Goal: Navigation & Orientation: Find specific page/section

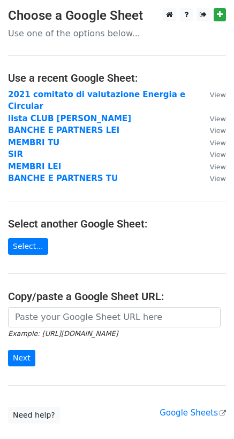
scroll to position [58, 0]
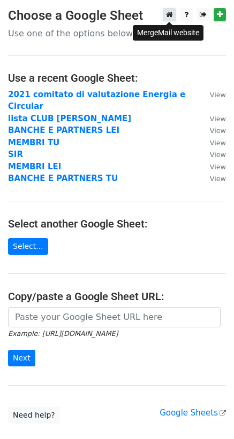
click at [169, 14] on icon at bounding box center [169, 14] width 7 height 7
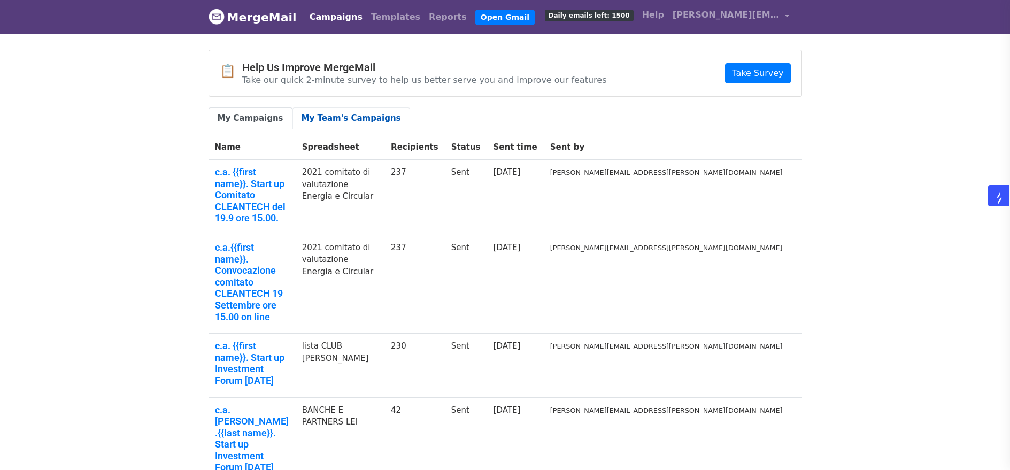
click at [343, 119] on link "My Team's Campaigns" at bounding box center [351, 118] width 118 height 22
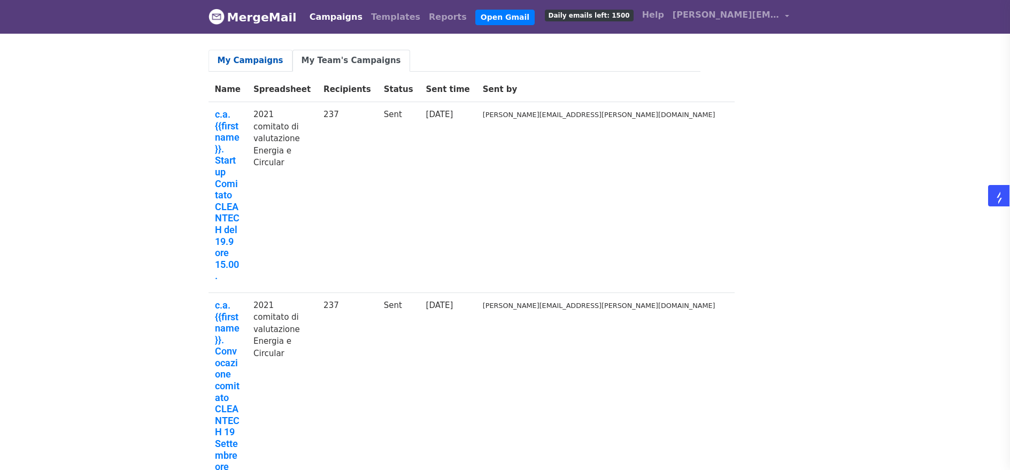
click at [243, 59] on link "My Campaigns" at bounding box center [250, 61] width 84 height 22
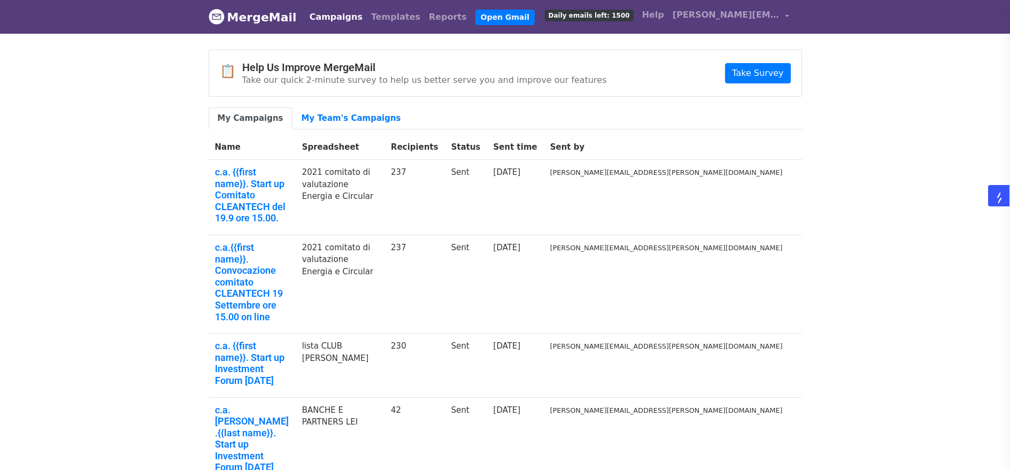
scroll to position [211, 0]
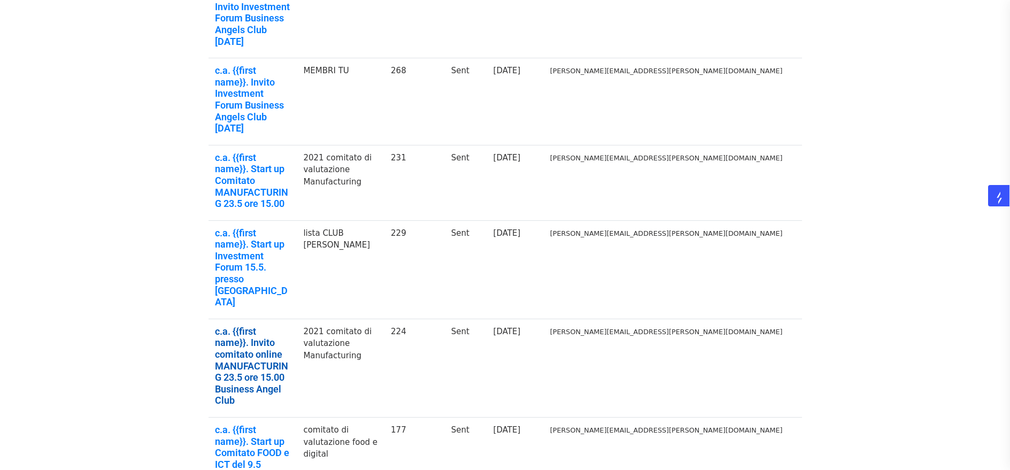
scroll to position [222, 0]
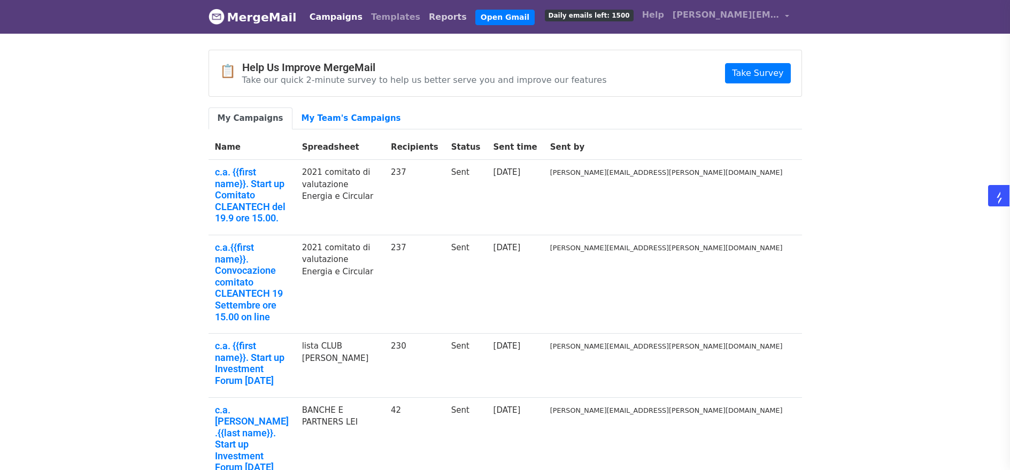
click at [424, 13] on link "Reports" at bounding box center [447, 16] width 47 height 21
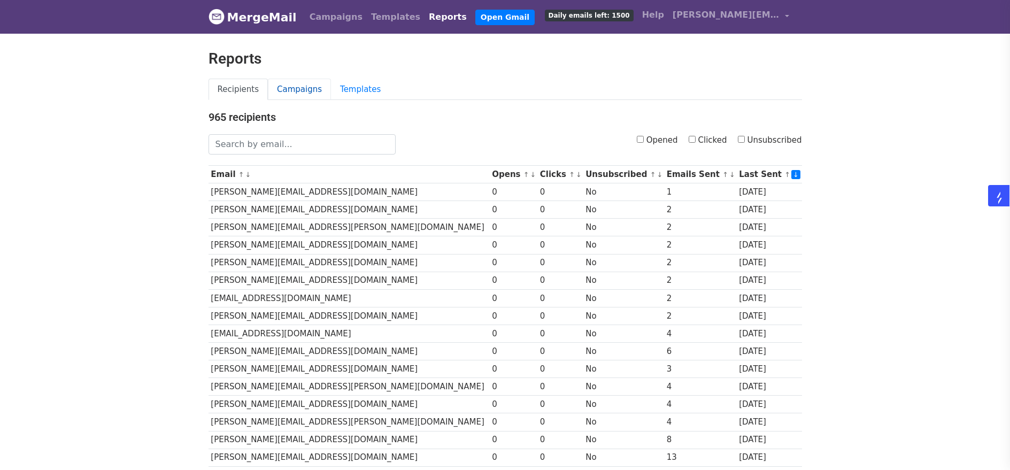
click at [289, 87] on link "Campaigns" at bounding box center [299, 90] width 63 height 22
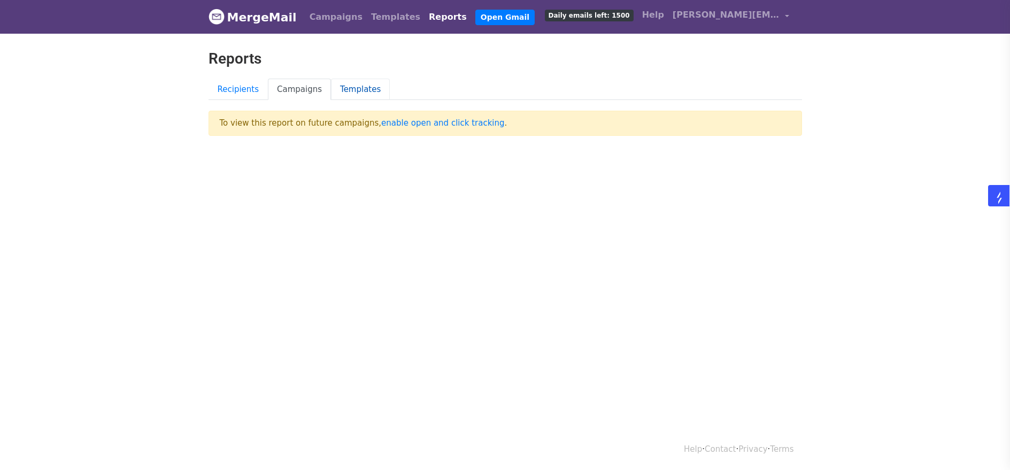
click at [358, 89] on link "Templates" at bounding box center [360, 90] width 59 height 22
click at [233, 89] on link "Recipients" at bounding box center [238, 90] width 60 height 22
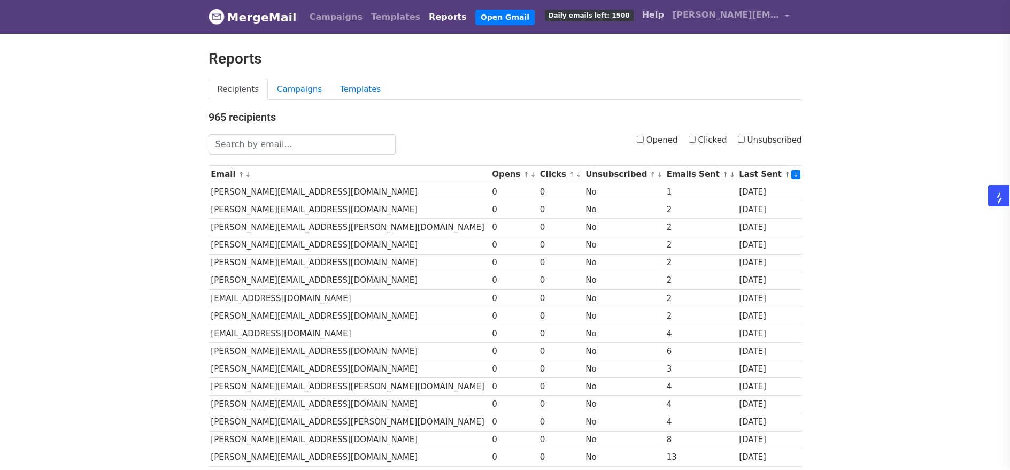
click at [668, 16] on link "Help" at bounding box center [653, 14] width 30 height 21
click at [293, 91] on link "Campaigns" at bounding box center [299, 90] width 63 height 22
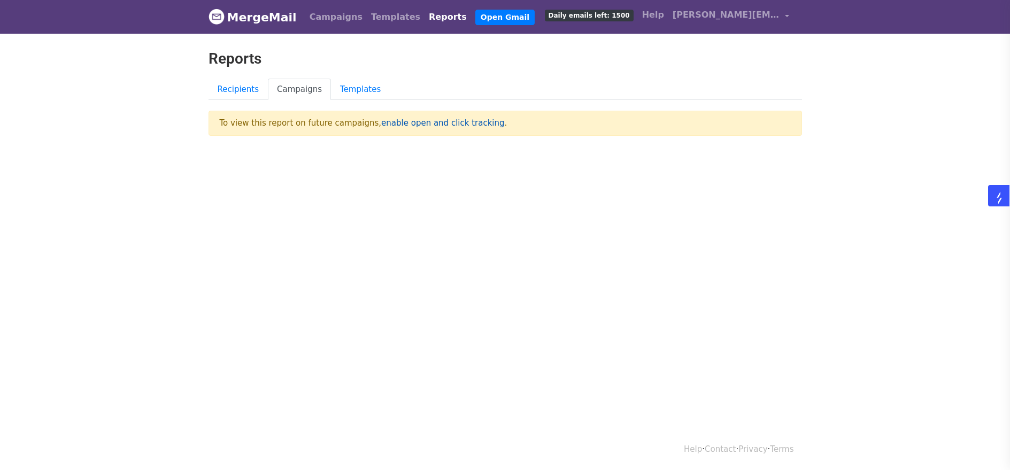
click at [409, 123] on link "enable open and click tracking" at bounding box center [442, 123] width 123 height 10
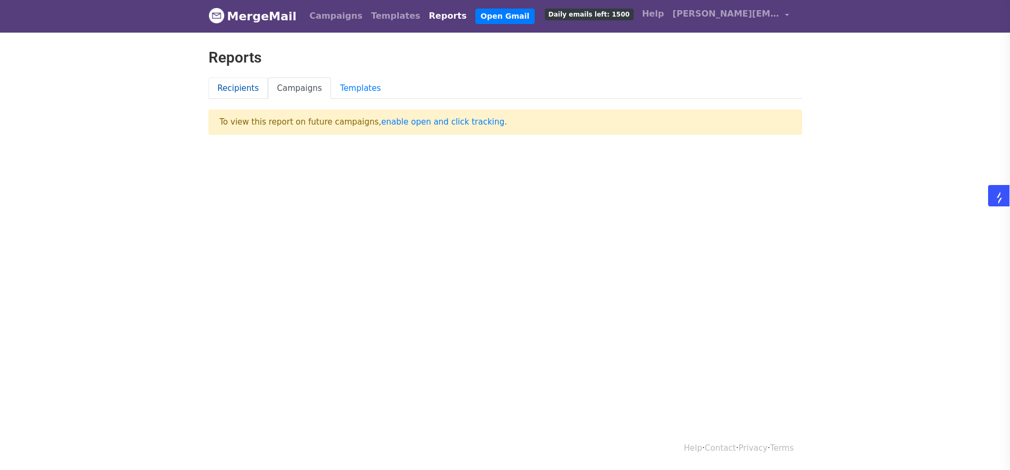
click at [245, 91] on link "Recipients" at bounding box center [238, 89] width 60 height 22
